Goal: Information Seeking & Learning: Learn about a topic

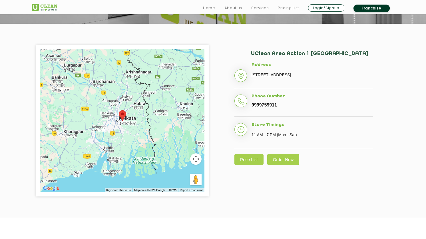
scroll to position [113, 0]
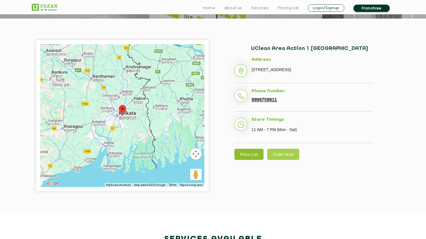
click at [252, 160] on link "Price List" at bounding box center [248, 154] width 29 height 11
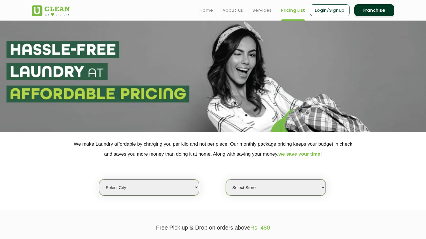
click at [191, 185] on select "Select city [GEOGRAPHIC_DATA] [GEOGRAPHIC_DATA] [GEOGRAPHIC_DATA] [GEOGRAPHIC_D…" at bounding box center [149, 187] width 100 height 16
select select "8"
click at [99, 179] on select "Select city [GEOGRAPHIC_DATA] [GEOGRAPHIC_DATA] [GEOGRAPHIC_DATA] [GEOGRAPHIC_D…" at bounding box center [149, 187] width 100 height 16
select select "0"
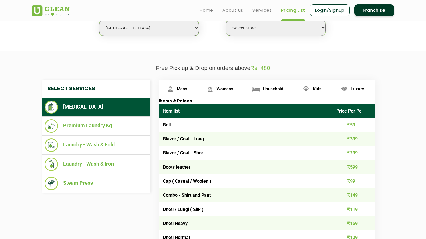
scroll to position [153, 0]
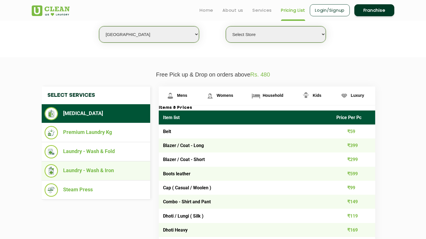
click at [114, 168] on li "Laundry - Wash & Iron" at bounding box center [96, 170] width 103 height 13
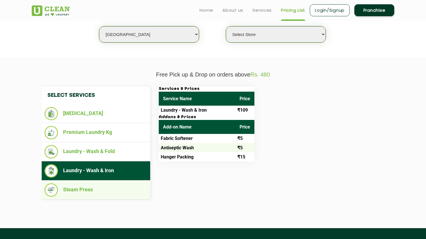
click at [109, 190] on li "Steam Press" at bounding box center [96, 189] width 103 height 13
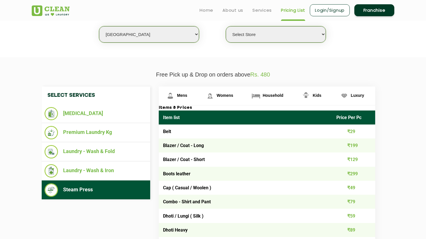
click at [109, 190] on li "Steam Press" at bounding box center [96, 189] width 103 height 13
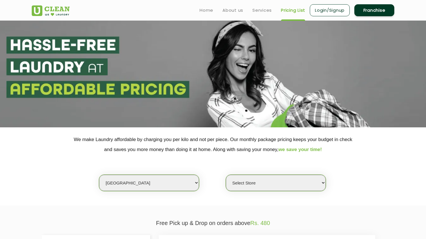
scroll to position [0, 0]
